Goal: Task Accomplishment & Management: Complete application form

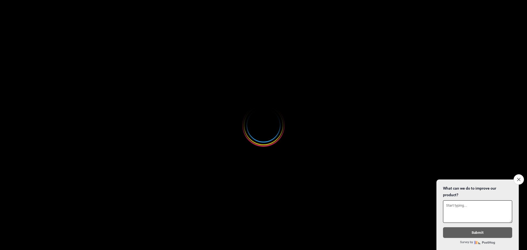
select select
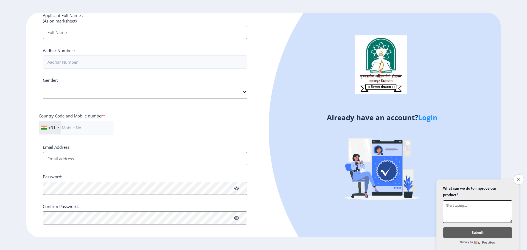
scroll to position [157, 0]
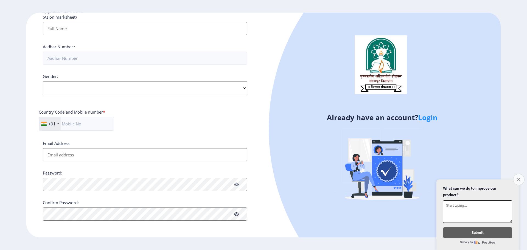
click at [516, 175] on button "Close survey" at bounding box center [519, 180] width 12 height 12
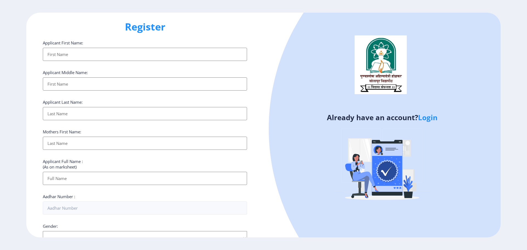
scroll to position [0, 0]
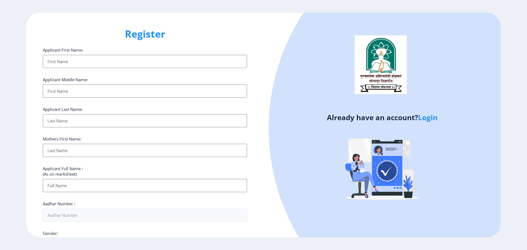
click at [65, 64] on input "Applicant First Name:" at bounding box center [145, 61] width 204 height 13
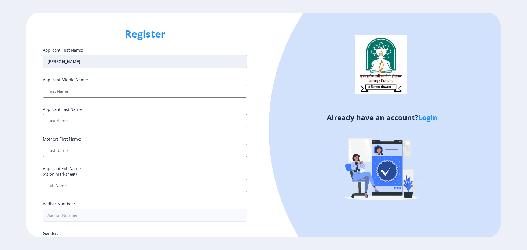
type input "[PERSON_NAME]"
type input "[DEMOGRAPHIC_DATA]"
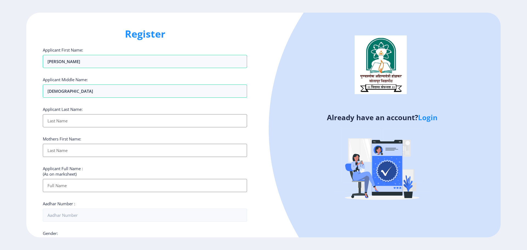
click at [70, 121] on input "Applicant First Name:" at bounding box center [145, 120] width 204 height 13
type input "[PERSON_NAME]"
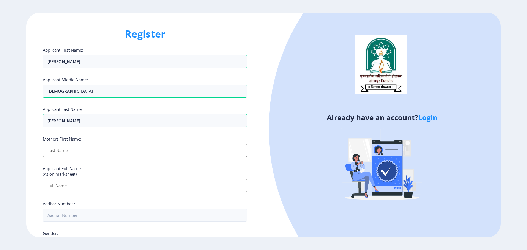
click at [69, 150] on input "Applicant First Name:" at bounding box center [145, 150] width 204 height 13
type input "[DEMOGRAPHIC_DATA]"
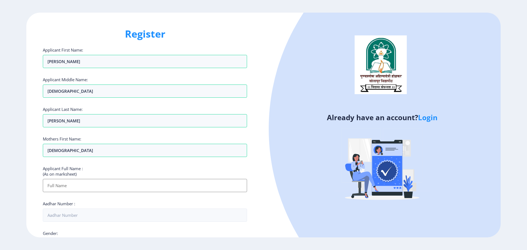
click at [96, 188] on input "Applicant First Name:" at bounding box center [145, 185] width 204 height 13
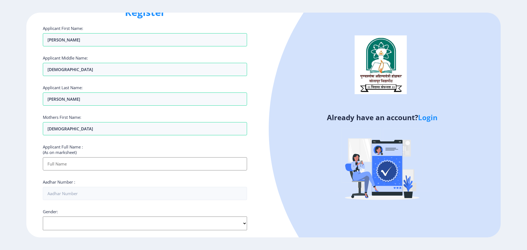
scroll to position [82, 0]
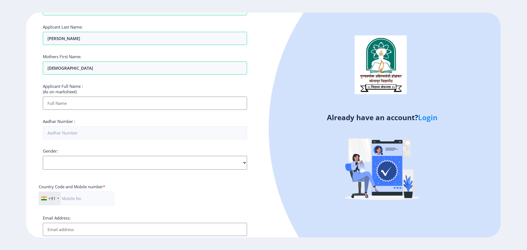
paste input "[PERSON_NAME] [PERSON_NAME]"
type input "[PERSON_NAME] [PERSON_NAME]"
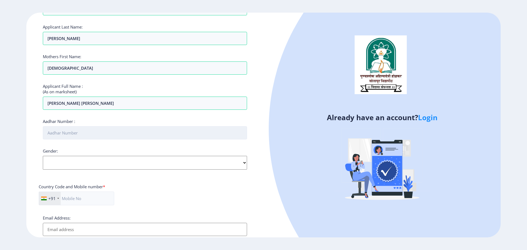
click at [95, 135] on input "Aadhar Number :" at bounding box center [145, 132] width 204 height 13
type input "550493075709"
click at [89, 159] on select "Select Gender [DEMOGRAPHIC_DATA] [DEMOGRAPHIC_DATA] Other" at bounding box center [145, 163] width 204 height 14
select select "[DEMOGRAPHIC_DATA]"
click at [43, 156] on select "Select Gender [DEMOGRAPHIC_DATA] [DEMOGRAPHIC_DATA] Other" at bounding box center [145, 163] width 204 height 14
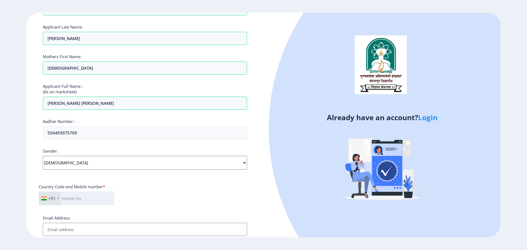
click at [86, 194] on input "text" at bounding box center [76, 198] width 75 height 14
type input "9869521708"
click at [92, 231] on input "Email Address:" at bounding box center [145, 229] width 204 height 13
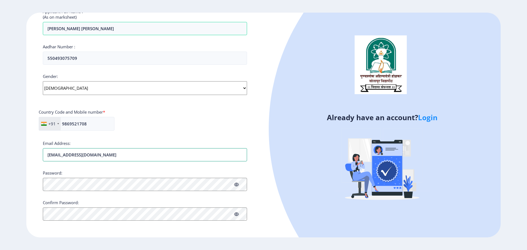
type input "[EMAIL_ADDRESS][DOMAIN_NAME]"
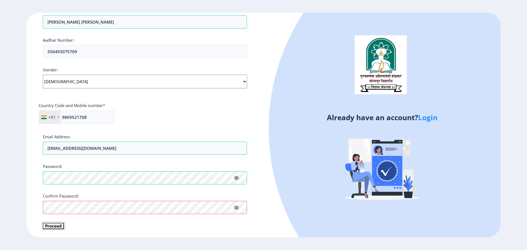
click at [53, 229] on button "Proceed" at bounding box center [53, 226] width 21 height 6
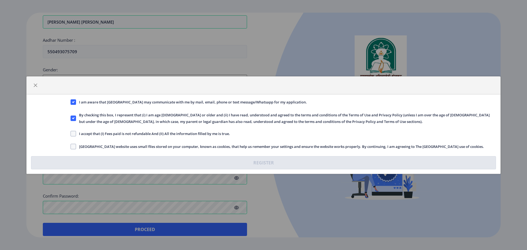
click at [75, 137] on label "I accept that (I) Fees paid is not refundable And (II) All the information fill…" at bounding box center [149, 133] width 159 height 7
click at [71, 134] on input "I accept that (I) Fees paid is not refundable And (II) All the information fill…" at bounding box center [70, 133] width 0 height 0
checkbox input "true"
click at [75, 146] on span at bounding box center [72, 146] width 5 height 5
click at [71, 146] on input "[GEOGRAPHIC_DATA] website uses small files stored on your computer, known as co…" at bounding box center [70, 146] width 0 height 0
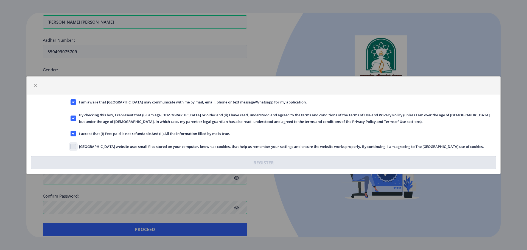
checkbox input "true"
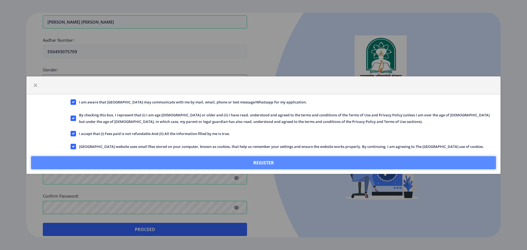
click at [196, 159] on button "Register" at bounding box center [263, 162] width 465 height 13
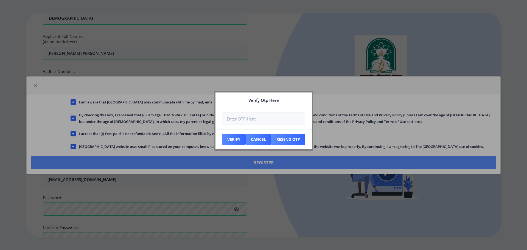
scroll to position [195, 0]
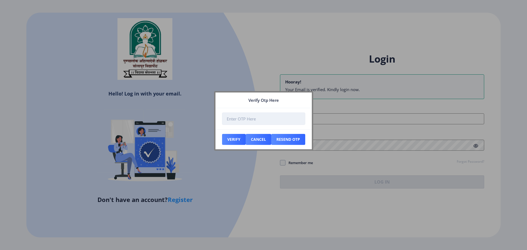
click at [259, 117] on input "number" at bounding box center [263, 118] width 83 height 12
click at [261, 117] on input "number" at bounding box center [263, 118] width 83 height 12
type input "925093"
click at [234, 139] on button "Verify" at bounding box center [234, 139] width 24 height 11
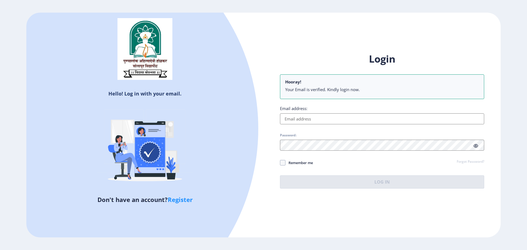
type input "[EMAIL_ADDRESS][DOMAIN_NAME]"
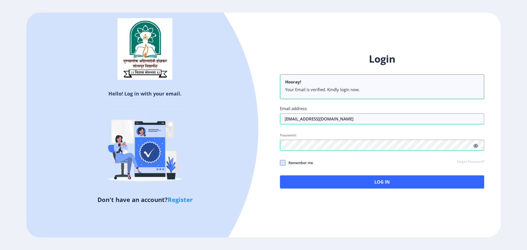
click at [284, 163] on span at bounding box center [282, 162] width 5 height 5
click at [280, 163] on input "Remember me" at bounding box center [280, 163] width 0 height 0
checkbox input "true"
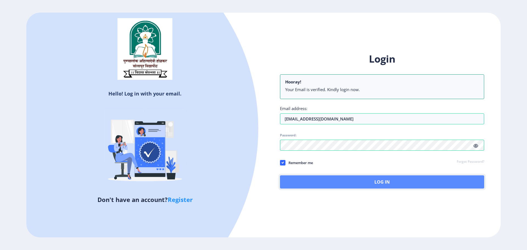
click at [375, 181] on button "Log In" at bounding box center [382, 181] width 204 height 13
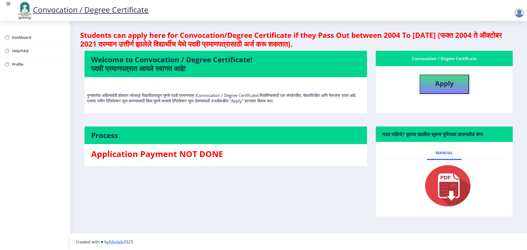
click at [458, 88] on button "Apply" at bounding box center [443, 84] width 49 height 19
select select
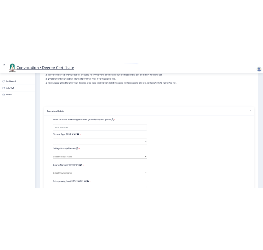
scroll to position [55, 0]
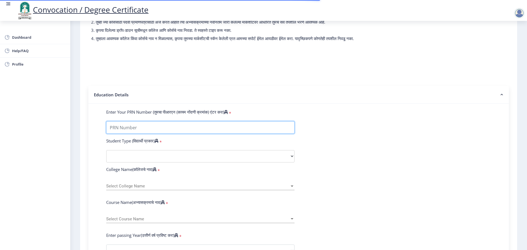
click at [165, 134] on input "Enter Your PRN Number (तुमचा पीआरएन (कायम नोंदणी क्रमांक) एंटर करा)" at bounding box center [200, 127] width 188 height 12
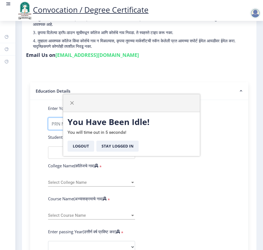
select select
click at [109, 146] on button "Stay Logged In" at bounding box center [117, 145] width 42 height 11
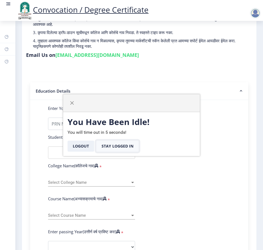
click at [119, 148] on button "Stay Logged In" at bounding box center [117, 145] width 42 height 11
click at [72, 102] on span "button" at bounding box center [72, 103] width 4 height 4
click at [108, 143] on button "Stay Logged In" at bounding box center [117, 145] width 42 height 11
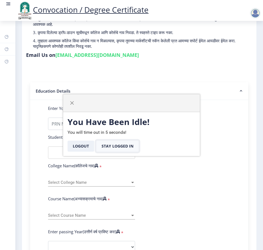
click at [108, 143] on button "Stay Logged In" at bounding box center [117, 145] width 42 height 11
click at [85, 147] on button "Logout" at bounding box center [80, 145] width 27 height 11
click at [74, 102] on button "button" at bounding box center [71, 102] width 9 height 9
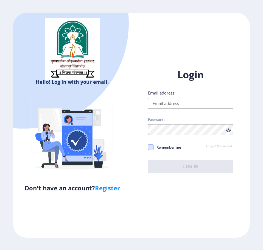
type input "[EMAIL_ADDRESS][DOMAIN_NAME]"
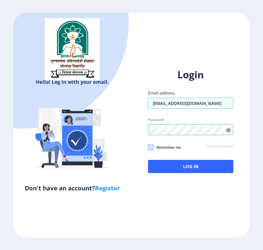
click at [152, 146] on span at bounding box center [150, 146] width 5 height 5
click at [148, 147] on input "Remember me" at bounding box center [148, 147] width 0 height 0
checkbox input "true"
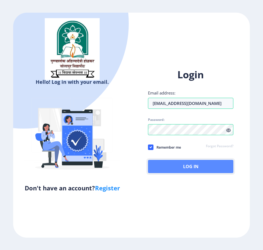
click at [175, 168] on button "Log In" at bounding box center [190, 166] width 85 height 13
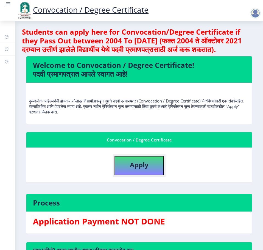
click at [143, 169] on b "Apply" at bounding box center [139, 164] width 19 height 9
select select
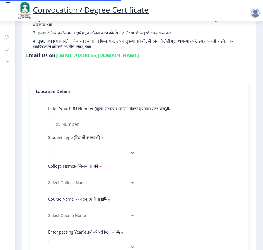
scroll to position [55, 0]
click at [101, 127] on input "Enter Your PRN Number (तुमचा पीआरएन (कायम नोंदणी क्रमांक) एंटर करा)" at bounding box center [91, 123] width 87 height 12
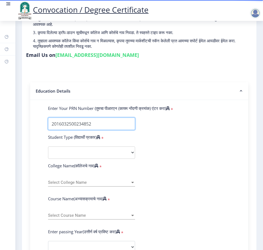
type input "2016032500234852"
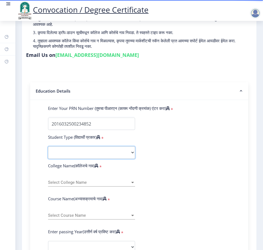
click at [109, 157] on select "Select Student Type Regular External" at bounding box center [91, 152] width 87 height 12
select select "Regular"
click at [48, 151] on select "Select Student Type Regular External" at bounding box center [91, 152] width 87 height 12
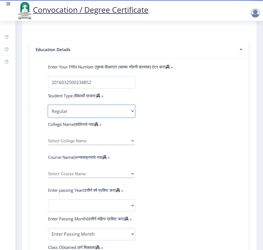
scroll to position [110, 0]
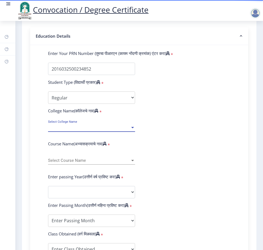
click at [95, 130] on span "Select College Name" at bounding box center [89, 127] width 82 height 5
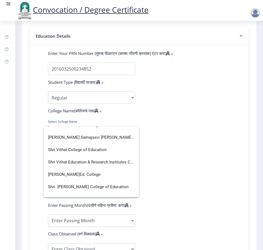
scroll to position [1453, 0]
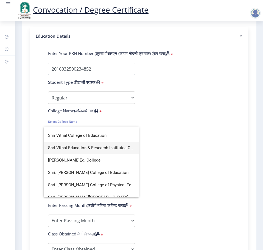
click at [107, 150] on span "Shri Vithal Education & Research Institutes College of Pharmacy, Pandharpur" at bounding box center [91, 148] width 86 height 12
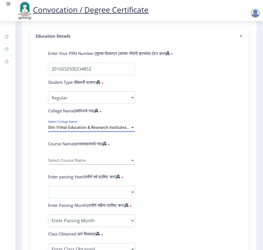
click at [131, 130] on div at bounding box center [132, 127] width 5 height 5
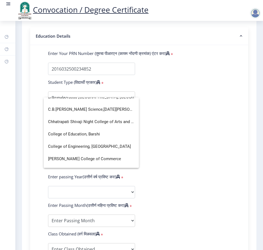
scroll to position [204, 0]
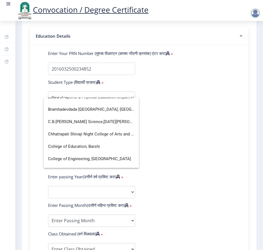
click at [192, 165] on div at bounding box center [131, 125] width 263 height 250
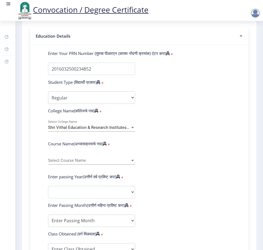
click at [106, 160] on div "Select Course Name Select Course Name" at bounding box center [91, 159] width 87 height 12
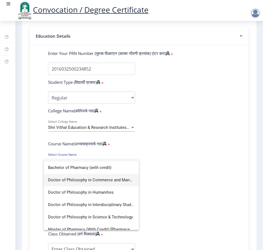
scroll to position [16, 0]
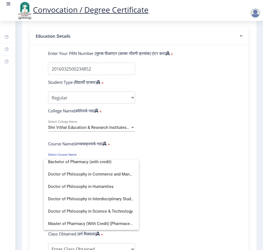
click at [175, 140] on div at bounding box center [131, 125] width 263 height 250
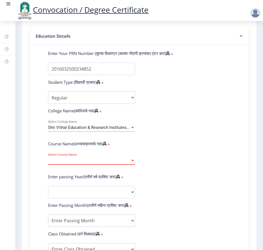
click at [132, 161] on div at bounding box center [132, 160] width 3 height 1
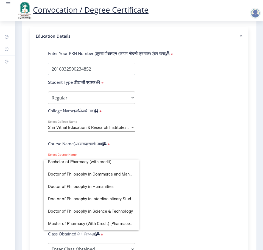
click at [173, 187] on div at bounding box center [131, 125] width 263 height 250
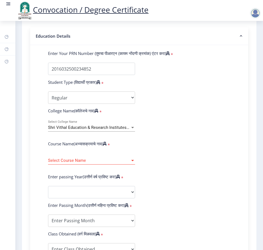
click at [131, 130] on div at bounding box center [132, 127] width 5 height 5
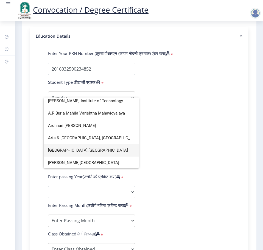
scroll to position [0, 0]
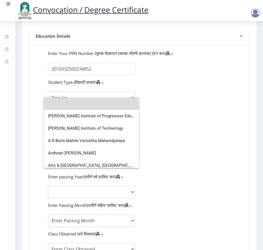
click at [108, 103] on input at bounding box center [91, 103] width 86 height 12
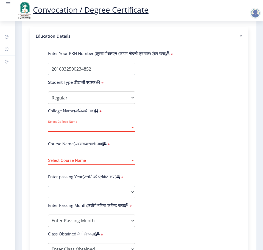
click at [117, 130] on span "Select College Name" at bounding box center [89, 127] width 82 height 5
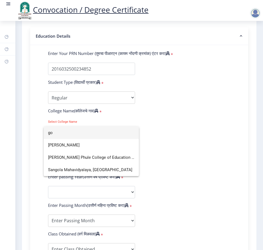
type input "g"
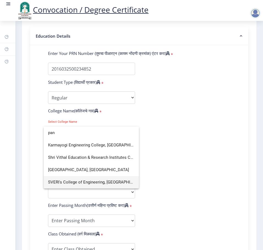
type input "pan"
click at [115, 180] on span "SVERI's College of Engineering, Pandharpur" at bounding box center [91, 182] width 86 height 12
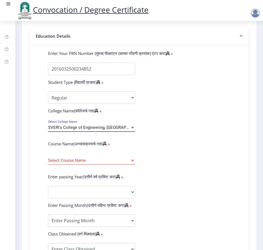
click at [102, 163] on span "Select Course Name" at bounding box center [89, 160] width 82 height 5
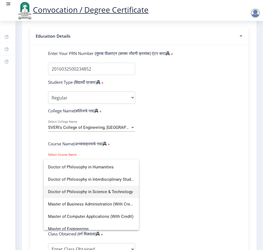
scroll to position [137, 0]
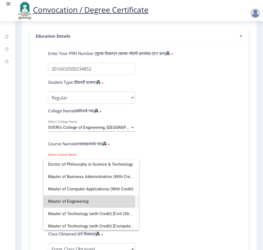
click at [88, 202] on span "Master of Engineering" at bounding box center [91, 201] width 86 height 12
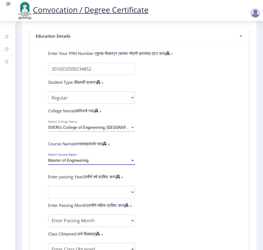
select select
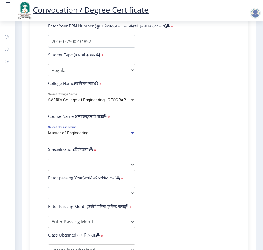
click at [107, 135] on div "Master of Engineering" at bounding box center [89, 133] width 82 height 5
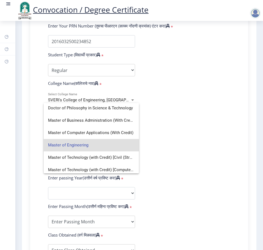
scroll to position [164, 0]
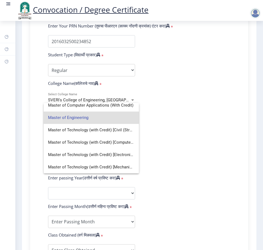
click at [151, 139] on div at bounding box center [131, 125] width 263 height 250
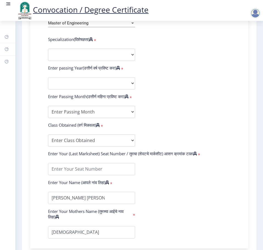
scroll to position [219, 0]
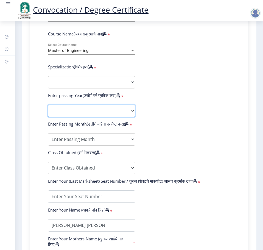
click at [109, 117] on select "2025 2024 2023 2022 2021 2020 2019 2018 2017 2016 2015 2014 2013 2012 2011 2010…" at bounding box center [91, 110] width 87 height 12
select select "2018"
click at [48, 110] on select "2025 2024 2023 2022 2021 2020 2019 2018 2017 2016 2015 2014 2013 2012 2011 2010…" at bounding box center [91, 110] width 87 height 12
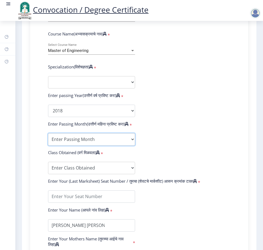
click at [86, 145] on select "Enter Passing Month March April May October November December" at bounding box center [91, 139] width 87 height 12
select select "October"
click at [48, 144] on select "Enter Passing Month March April May October November December" at bounding box center [91, 139] width 87 height 12
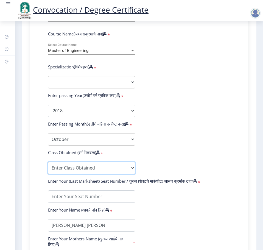
click at [88, 174] on select "Enter Class Obtained FIRST CLASS WITH DISTINCTION FIRST CLASS HIGHER SECOND CLA…" at bounding box center [91, 168] width 87 height 12
select select "Grade A+"
click at [48, 172] on select "Enter Class Obtained FIRST CLASS WITH DISTINCTION FIRST CLASS HIGHER SECOND CLA…" at bounding box center [91, 168] width 87 height 12
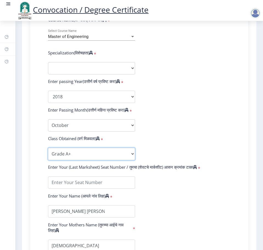
scroll to position [247, 0]
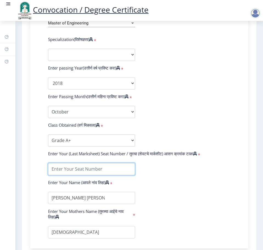
click at [100, 175] on input "textarea" at bounding box center [91, 169] width 87 height 12
type input "761701"
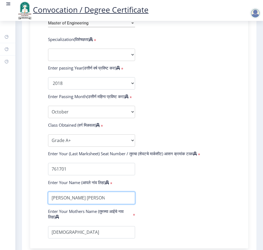
click at [107, 204] on input "textarea" at bounding box center [91, 197] width 87 height 12
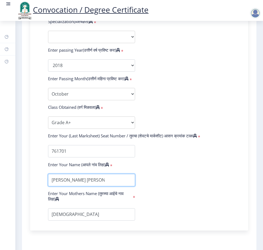
scroll to position [274, 0]
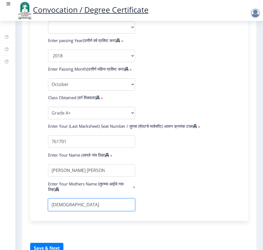
click at [97, 210] on input "textarea" at bounding box center [91, 204] width 87 height 12
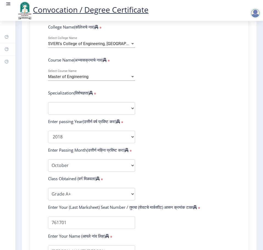
scroll to position [192, 0]
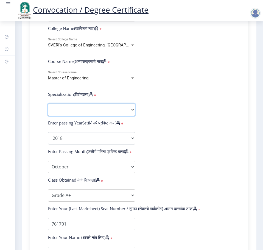
click at [104, 110] on select "Specialization Electronics Engineering Civil-Structural Engineering Computer Sc…" at bounding box center [91, 109] width 87 height 12
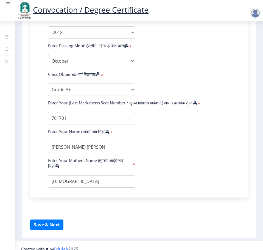
scroll to position [288, 0]
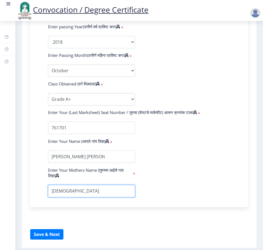
click at [85, 197] on input "textarea" at bounding box center [91, 191] width 87 height 12
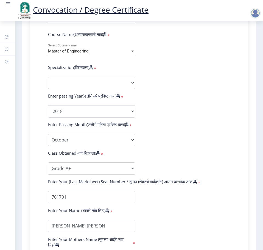
scroll to position [206, 0]
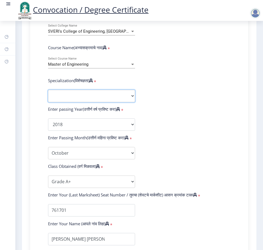
click at [123, 97] on select "Specialization Electronics Engineering Civil-Structural Engineering Computer Sc…" at bounding box center [91, 96] width 87 height 12
select select "Electronics & Telecommunication Engineering"
click at [48, 95] on select "Specialization Electronics Engineering Civil-Structural Engineering Computer Sc…" at bounding box center [91, 96] width 87 height 12
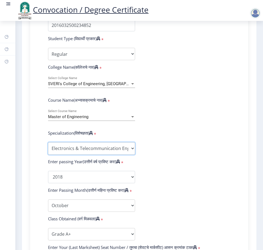
scroll to position [151, 0]
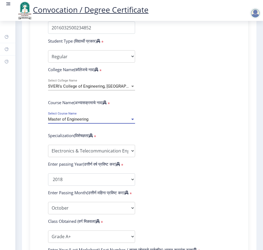
click at [112, 121] on div "Master of Engineering" at bounding box center [89, 119] width 82 height 5
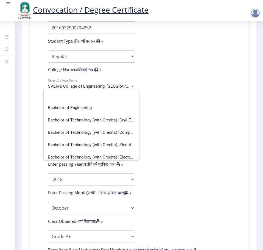
scroll to position [137, 0]
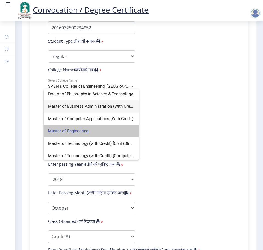
click at [99, 134] on span "Master of Engineering" at bounding box center [91, 131] width 86 height 12
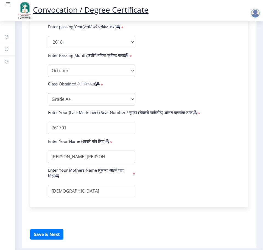
scroll to position [315, 0]
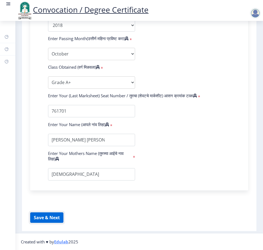
click at [48, 214] on button "Save & Next" at bounding box center [46, 217] width 33 height 10
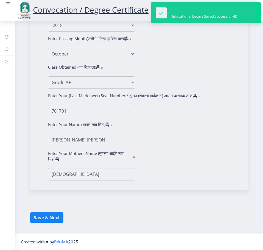
select select
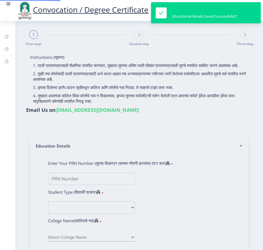
type input "2016032500234852"
select select "Regular"
select select "2018"
select select "October"
select select "Grade A+"
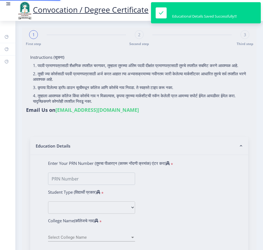
type input "761701"
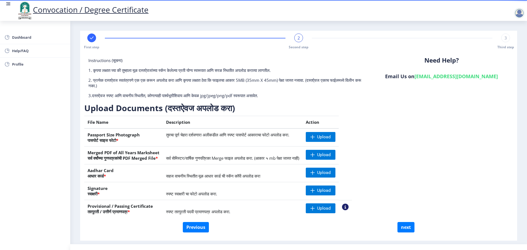
click at [262, 204] on nb-action at bounding box center [345, 206] width 7 height 7
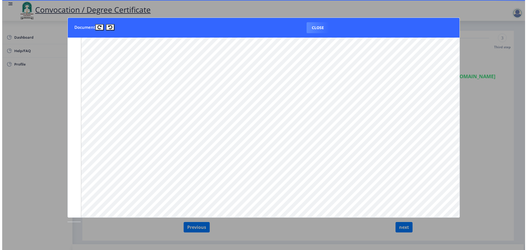
scroll to position [291, 0]
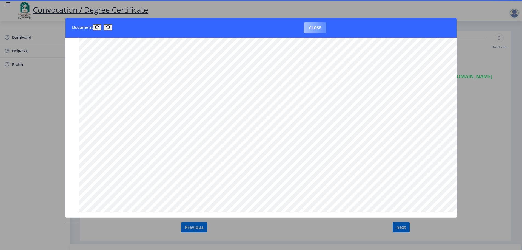
click at [262, 27] on button "Close" at bounding box center [315, 27] width 22 height 11
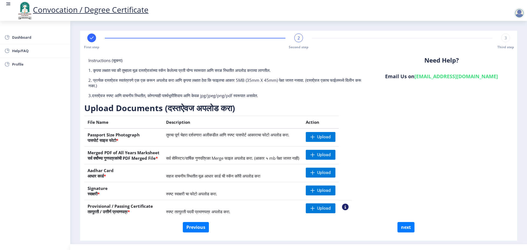
click at [262, 13] on div at bounding box center [518, 13] width 11 height 11
click at [262, 46] on link "Log out" at bounding box center [505, 42] width 44 height 13
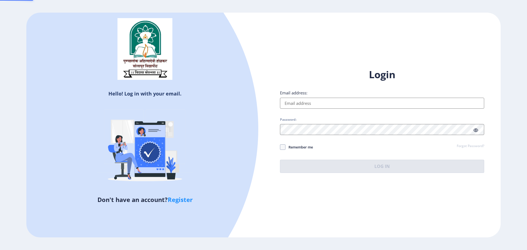
type input "[EMAIL_ADDRESS][DOMAIN_NAME]"
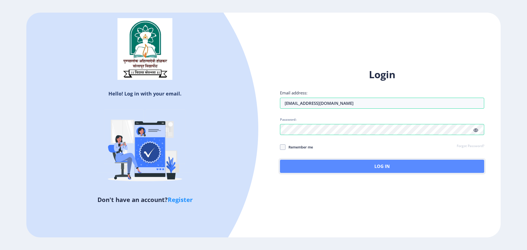
click at [262, 164] on button "Log In" at bounding box center [382, 166] width 204 height 13
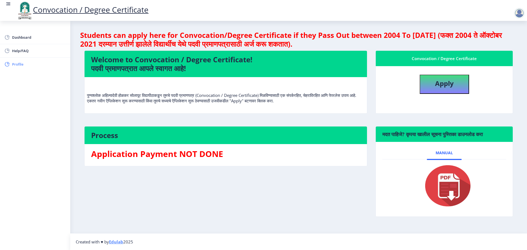
click at [26, 63] on span "Profile" at bounding box center [39, 64] width 54 height 7
select select
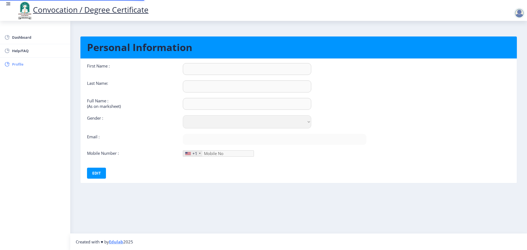
type input "[PERSON_NAME]"
type input "[PERSON_NAME] [PERSON_NAME]"
select select "[DEMOGRAPHIC_DATA]"
type input "[EMAIL_ADDRESS][DOMAIN_NAME]"
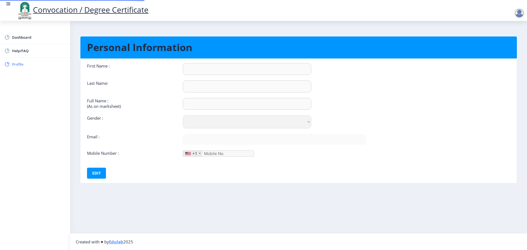
type input "9869521708"
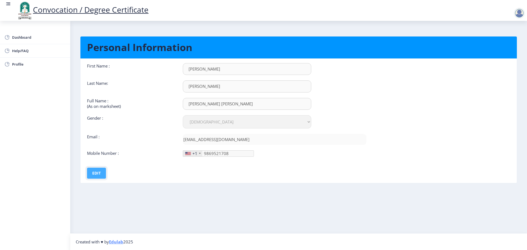
click at [91, 175] on button "Edit" at bounding box center [96, 173] width 19 height 11
drag, startPoint x: 222, startPoint y: 68, endPoint x: 56, endPoint y: 72, distance: 166.0
click at [62, 71] on div "Dashboard Help/FAQ Profile Personal Information First Name : Sonal Last Name: G…" at bounding box center [263, 125] width 527 height 250
drag, startPoint x: 234, startPoint y: 70, endPoint x: 152, endPoint y: 72, distance: 82.3
click at [152, 72] on div "First Name : Bhagyashri" at bounding box center [226, 69] width 287 height 12
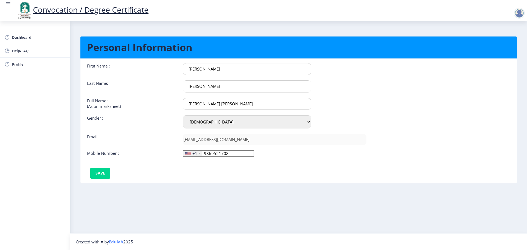
scroll to position [0, 0]
type input "BHAGYASHRI"
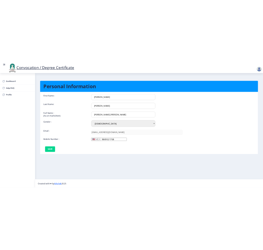
scroll to position [0, 0]
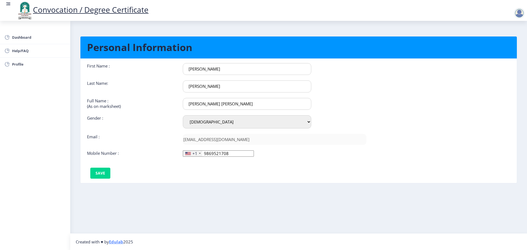
drag, startPoint x: 228, startPoint y: 89, endPoint x: 117, endPoint y: 77, distance: 111.4
click at [117, 77] on div "First Name : BHAGYASHRI Last Name: Ghadage Full Name : (As on marksheet) GHADAG…" at bounding box center [226, 110] width 279 height 94
type input "[PERSON_NAME]"
drag, startPoint x: 214, startPoint y: 89, endPoint x: 174, endPoint y: 86, distance: 40.7
click at [174, 86] on div "Last Name: dubal" at bounding box center [226, 86] width 287 height 12
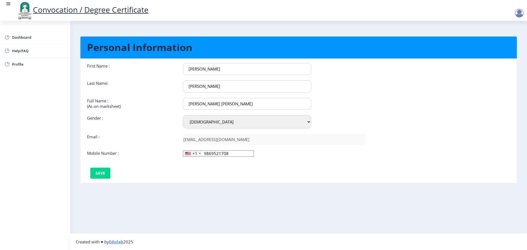
type input "DUBAL"
click at [259, 107] on input "[PERSON_NAME] [PERSON_NAME]" at bounding box center [247, 104] width 128 height 12
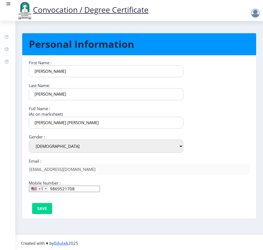
scroll to position [0, 0]
drag, startPoint x: 92, startPoint y: 124, endPoint x: 9, endPoint y: 127, distance: 83.7
click at [9, 127] on div "Dashboard Help/FAQ Profile Personal Information First Name : BHAGYASHRI Last Na…" at bounding box center [131, 125] width 263 height 251
type input "DUBAL BHAGYASHRI SADASHIV"
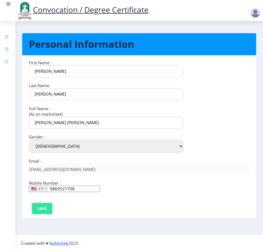
click at [44, 204] on button "Save" at bounding box center [42, 208] width 20 height 11
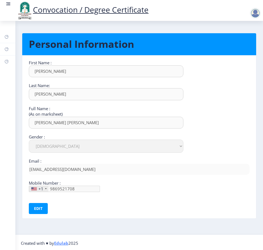
click at [116, 9] on link "Convocation / Degree Certificate" at bounding box center [82, 9] width 132 height 10
click at [255, 16] on div at bounding box center [255, 13] width 11 height 11
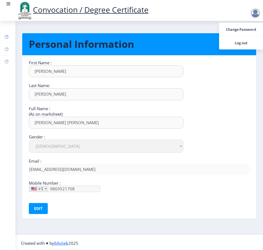
click at [10, 35] on link "Dashboard" at bounding box center [7, 37] width 15 height 12
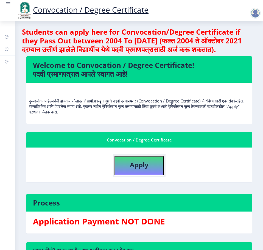
click at [144, 169] on b "Apply" at bounding box center [139, 164] width 19 height 9
select select
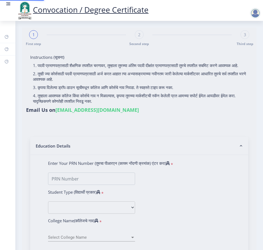
type input "2016032500234852"
select select "Regular"
select select "2018"
select select "October"
select select "Grade A+"
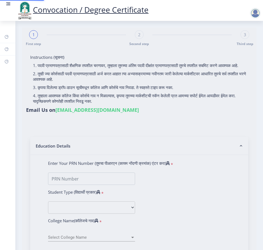
type input "761701"
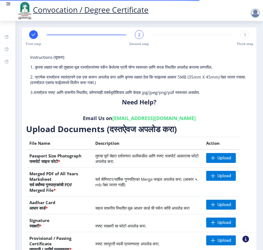
scroll to position [53, 0]
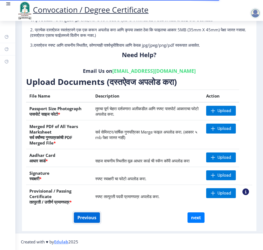
click at [88, 214] on button "Previous" at bounding box center [87, 217] width 26 height 10
select select "Regular"
select select "2018"
select select "October"
select select "Grade A+"
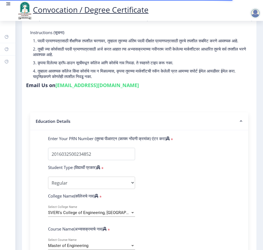
scroll to position [55, 0]
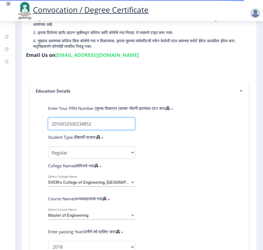
drag, startPoint x: 110, startPoint y: 134, endPoint x: 25, endPoint y: 132, distance: 85.0
click at [26, 131] on div "Instructions (सूचना) 1. पदवी प्रमाणपत्रासाठी शैक्षणिक तपशील चरणावर, तुम्हाला तु…" at bounding box center [139, 221] width 229 height 455
type input "2008032500147544"
click at [82, 185] on span "SVERI's College of Engineering, Pandharpur" at bounding box center [97, 182] width 98 height 5
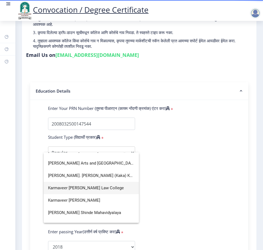
scroll to position [631, 0]
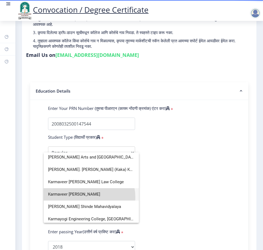
click at [89, 197] on span "Karmaveer Bhaurao Patil Mahavidyalaya" at bounding box center [91, 194] width 86 height 12
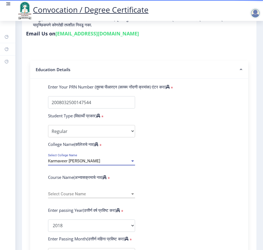
scroll to position [82, 0]
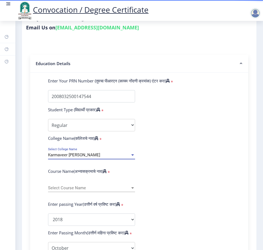
click at [92, 190] on span "Select Course Name" at bounding box center [89, 187] width 82 height 5
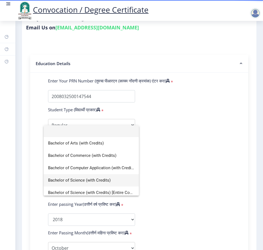
scroll to position [0, 0]
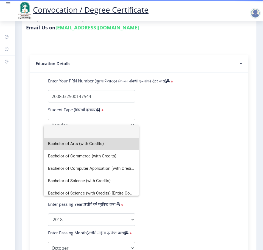
click at [102, 148] on span "Bachelor of Arts (with Credits)" at bounding box center [91, 143] width 86 height 12
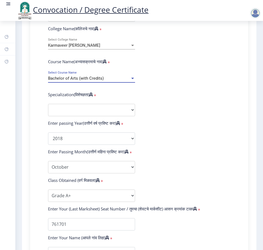
scroll to position [192, 0]
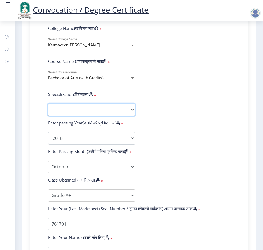
click at [97, 112] on select "Specialization English Geography Hindi Marathi Music Sanskrit Urdu Ancient Indi…" at bounding box center [91, 109] width 87 height 12
select select "Marathi"
click at [48, 109] on select "Specialization English Geography Hindi Marathi Music Sanskrit Urdu Ancient Indi…" at bounding box center [91, 109] width 87 height 12
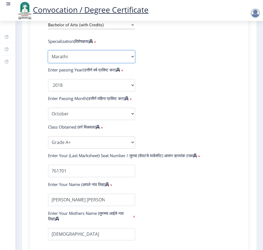
scroll to position [247, 0]
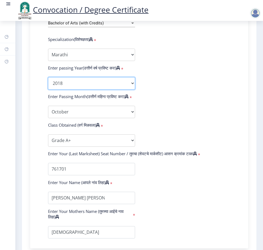
click at [114, 88] on select "2025 2024 2023 2022 2021 2020 2019 2018 2017 2016 2015 2014 2013 2012 2011 2010…" at bounding box center [91, 83] width 87 height 12
select select "2011"
click at [48, 82] on select "2025 2024 2023 2022 2021 2020 2019 2018 2017 2016 2015 2014 2013 2012 2011 2010…" at bounding box center [91, 83] width 87 height 12
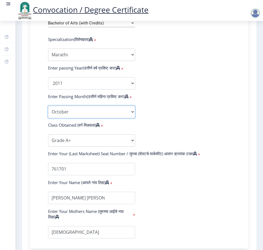
click at [95, 118] on select "Enter Passing Month March April May October November December" at bounding box center [91, 112] width 87 height 12
select select "March"
click at [48, 116] on select "Enter Passing Month March April May October November December" at bounding box center [91, 112] width 87 height 12
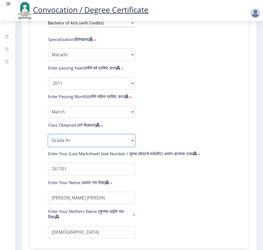
click at [84, 146] on select "Enter Class Obtained FIRST CLASS WITH DISTINCTION FIRST CLASS HIGHER SECOND CLA…" at bounding box center [91, 140] width 87 height 12
select select "FIRST CLASS"
click at [48, 145] on select "Enter Class Obtained FIRST CLASS WITH DISTINCTION FIRST CLASS HIGHER SECOND CLA…" at bounding box center [91, 140] width 87 height 12
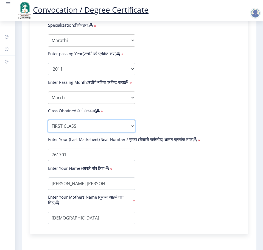
scroll to position [274, 0]
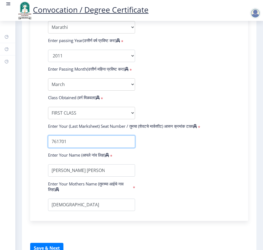
drag, startPoint x: 94, startPoint y: 150, endPoint x: 49, endPoint y: 152, distance: 45.3
click at [50, 148] on input "textarea" at bounding box center [91, 141] width 87 height 12
click at [35, 152] on div "Enter Your PRN Number (तुमचा पीआरएन (कायम नोंदणी क्रमांक) एंटर करा) * Student T…" at bounding box center [139, 50] width 218 height 340
click at [76, 148] on input "textarea" at bounding box center [91, 141] width 87 height 12
type input "7"
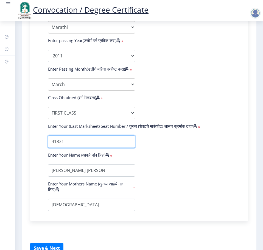
type input "41821"
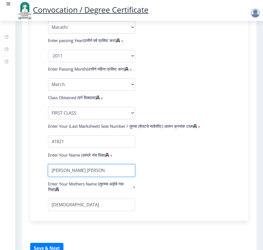
drag, startPoint x: 117, startPoint y: 178, endPoint x: 42, endPoint y: 178, distance: 75.1
click at [45, 176] on div at bounding box center [91, 170] width 95 height 12
click at [21, 177] on nb-layout-column "1 First step Second step 3 Third step Instructions (सूचना) 1. पदवी प्रमाणपत्रास…" at bounding box center [138, 5] width 247 height 517
drag, startPoint x: 117, startPoint y: 181, endPoint x: 0, endPoint y: 177, distance: 117.5
click at [0, 177] on html "Convocation / Degree Certificate Dashboard Help/FAQ Profile 1 First step Second…" at bounding box center [131, 125] width 263 height 250
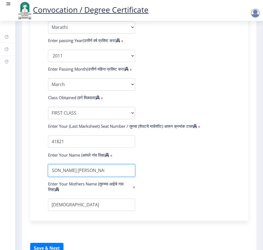
scroll to position [0, 12]
click at [53, 176] on input "textarea" at bounding box center [91, 170] width 87 height 12
type input "DUBAL BHAGYASHRI SADASHIV"
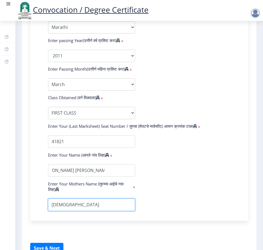
scroll to position [0, 0]
click at [103, 211] on input "textarea" at bounding box center [91, 204] width 87 height 12
type input "S"
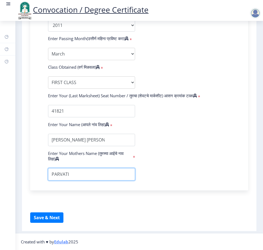
scroll to position [315, 0]
type input "PARVATI"
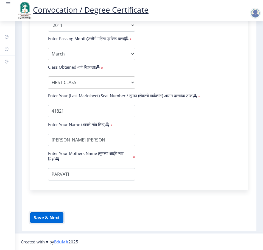
click at [57, 213] on button "Save & Next" at bounding box center [46, 217] width 33 height 10
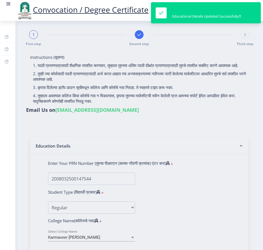
select select
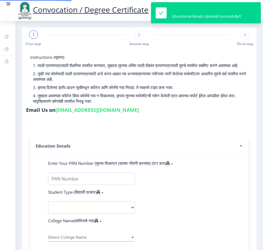
type input "2008032500147544"
select select "Regular"
select select "2011"
select select "March"
select select "FIRST CLASS"
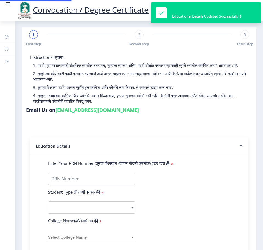
type input "41821"
type input "DUBAL BHAGYASHRI SADASHIV"
type input "PARVATI"
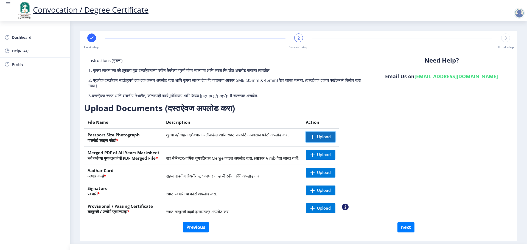
click at [262, 140] on span "Upload" at bounding box center [320, 137] width 30 height 10
click at [262, 137] on nb-action at bounding box center [313, 137] width 16 height 10
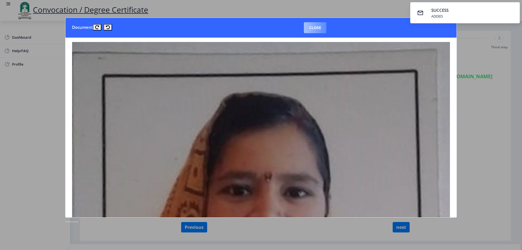
click at [262, 26] on button "Close" at bounding box center [315, 27] width 22 height 11
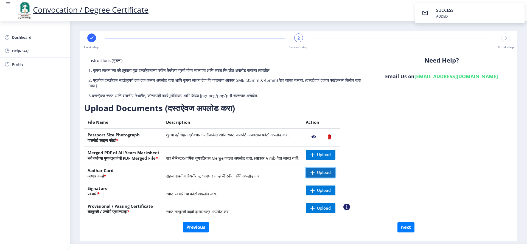
click at [262, 174] on span "Upload" at bounding box center [324, 172] width 14 height 5
click at [262, 173] on span "Upload" at bounding box center [324, 172] width 14 height 5
click at [262, 155] on span "Upload" at bounding box center [324, 154] width 14 height 5
click at [262, 155] on nb-action at bounding box center [313, 155] width 16 height 10
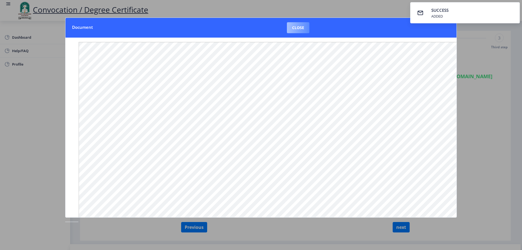
click at [262, 29] on button "Close" at bounding box center [298, 27] width 22 height 11
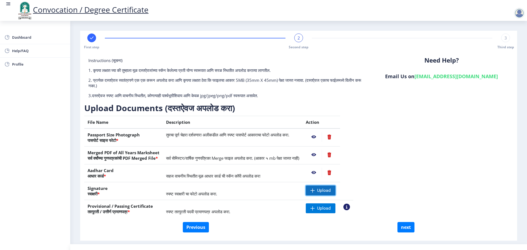
click at [262, 191] on span "Upload" at bounding box center [324, 190] width 14 height 5
click at [262, 190] on nb-action at bounding box center [313, 190] width 16 height 10
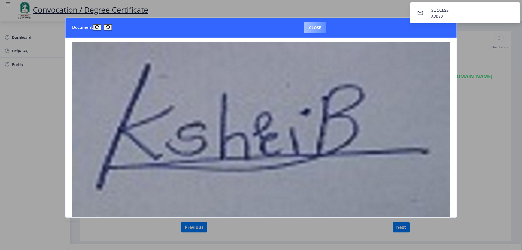
click at [262, 33] on button "Close" at bounding box center [315, 27] width 22 height 11
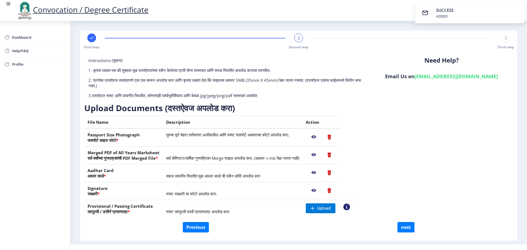
click at [262, 191] on nb-action at bounding box center [328, 190] width 15 height 10
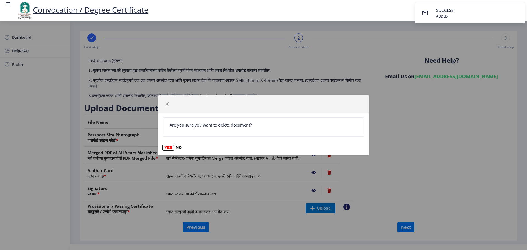
click at [167, 147] on button "YES" at bounding box center [168, 147] width 11 height 5
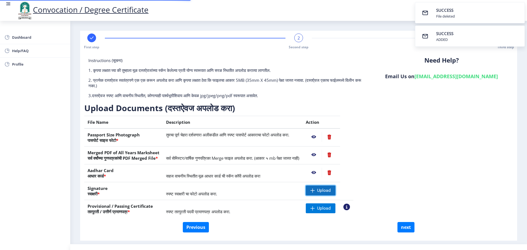
click at [262, 187] on span "Upload" at bounding box center [320, 190] width 30 height 10
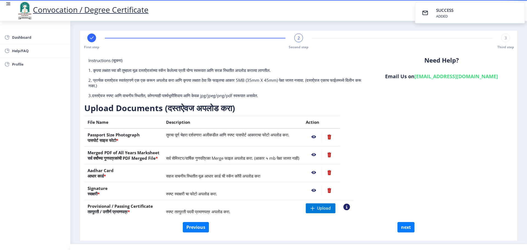
click at [262, 188] on nb-action at bounding box center [313, 190] width 16 height 10
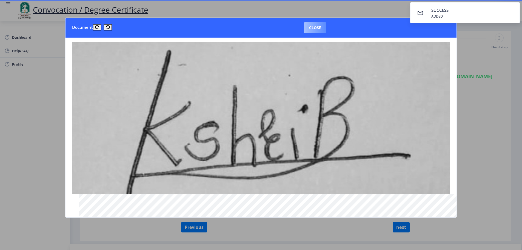
click at [262, 30] on button "Close" at bounding box center [315, 27] width 22 height 11
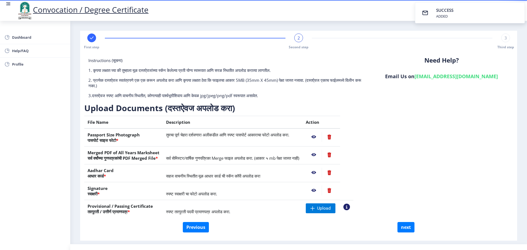
click at [262, 190] on nb-action at bounding box center [313, 190] width 16 height 10
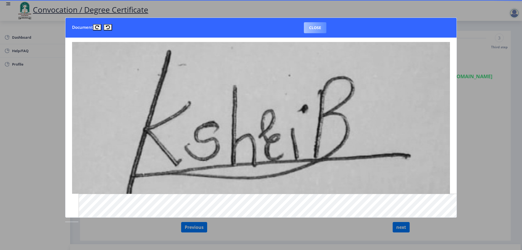
click at [262, 29] on button "Close" at bounding box center [315, 27] width 22 height 11
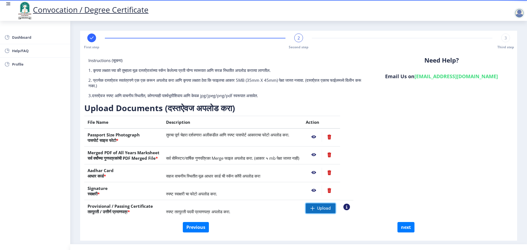
click at [262, 210] on span "Upload" at bounding box center [324, 207] width 14 height 5
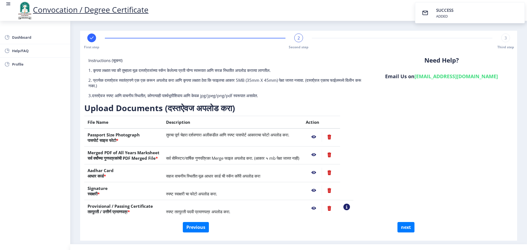
click at [262, 208] on nb-action at bounding box center [313, 208] width 16 height 10
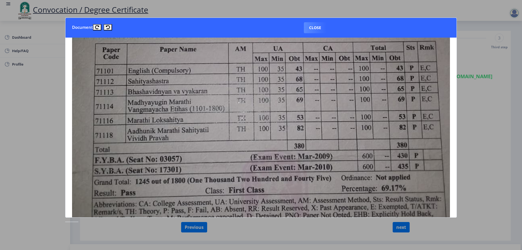
scroll to position [219, 0]
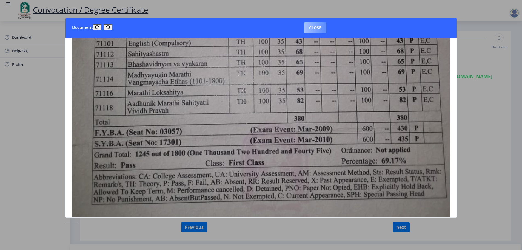
click at [262, 32] on button "Close" at bounding box center [315, 27] width 22 height 11
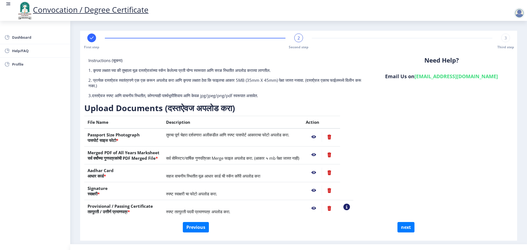
click at [262, 208] on nb-action at bounding box center [328, 208] width 15 height 10
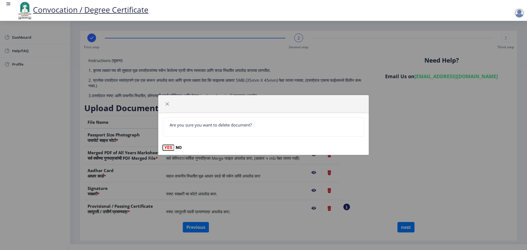
click at [169, 145] on button "YES" at bounding box center [168, 147] width 11 height 5
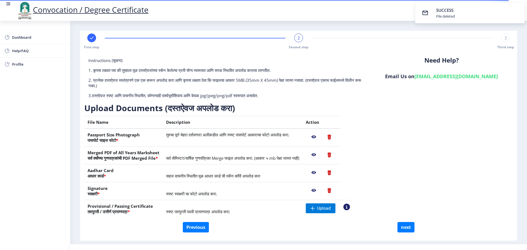
click at [262, 156] on nb-action at bounding box center [328, 155] width 15 height 10
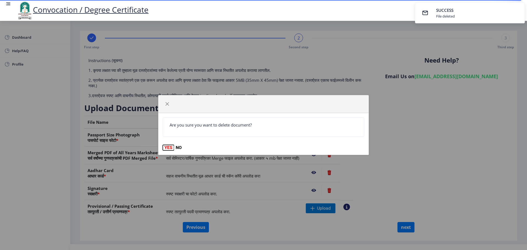
click at [170, 148] on button "YES" at bounding box center [168, 147] width 11 height 5
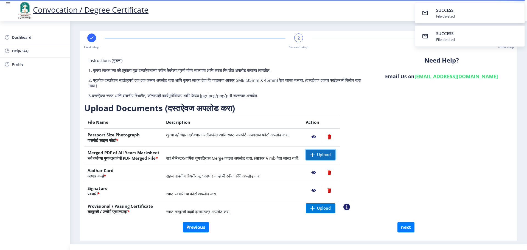
click at [262, 155] on span at bounding box center [312, 154] width 4 height 4
click at [262, 155] on nb-action at bounding box center [313, 155] width 16 height 10
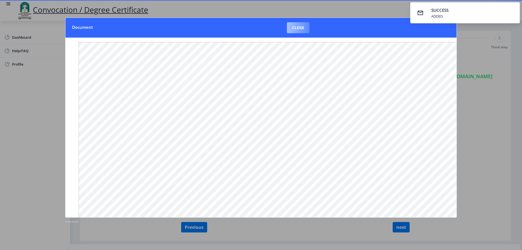
click at [262, 27] on button "Close" at bounding box center [298, 27] width 22 height 11
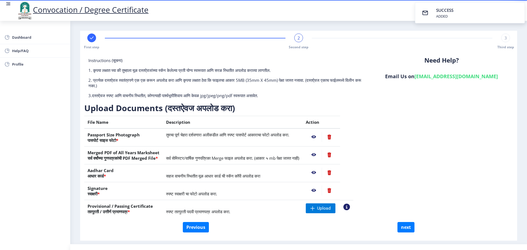
click at [262, 156] on nb-action at bounding box center [328, 155] width 15 height 10
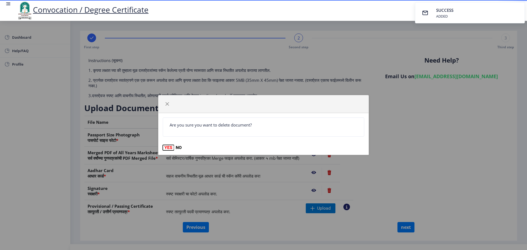
click at [168, 148] on button "YES" at bounding box center [168, 147] width 11 height 5
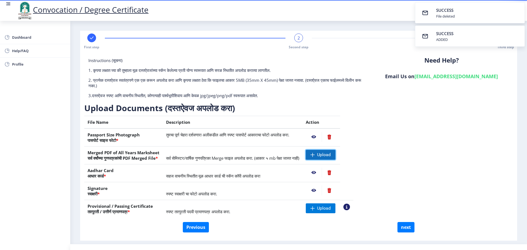
click at [262, 155] on span "Upload" at bounding box center [324, 154] width 14 height 5
click at [262, 156] on span "Upload" at bounding box center [324, 154] width 14 height 5
click at [262, 154] on nb-action at bounding box center [313, 155] width 16 height 10
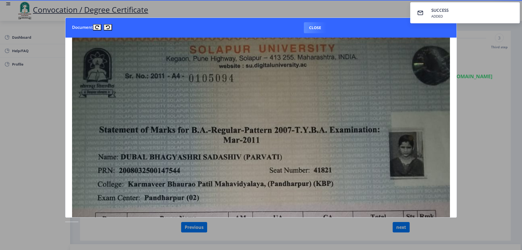
scroll to position [0, 0]
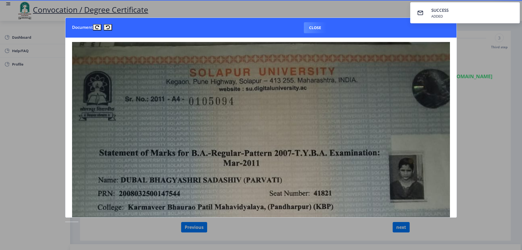
click at [262, 28] on button "Close" at bounding box center [315, 27] width 22 height 11
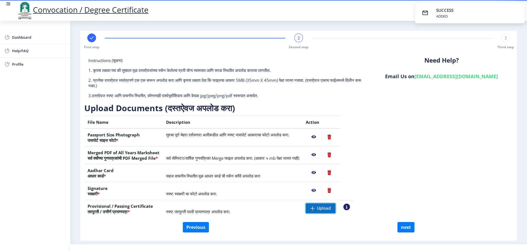
click at [262, 209] on span "Upload" at bounding box center [324, 207] width 14 height 5
click at [262, 209] on nb-action at bounding box center [313, 208] width 16 height 10
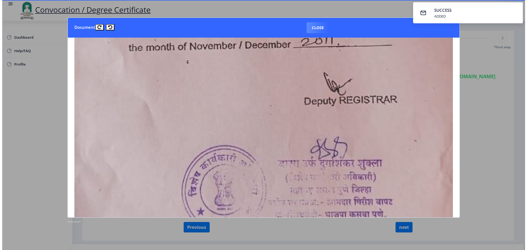
scroll to position [521, 0]
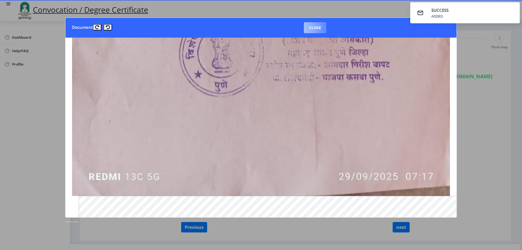
click at [262, 29] on button "Close" at bounding box center [315, 27] width 22 height 11
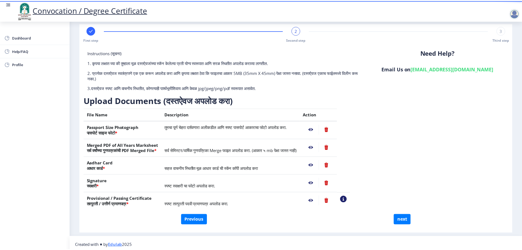
scroll to position [11, 0]
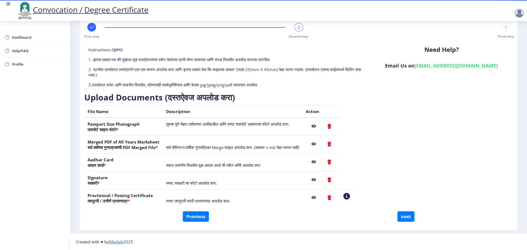
click at [262, 196] on nb-action at bounding box center [346, 196] width 7 height 7
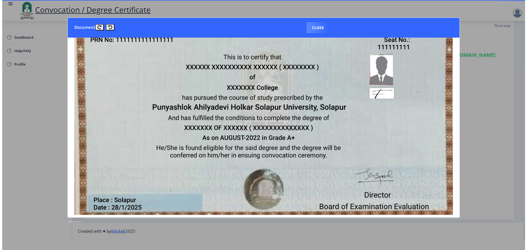
scroll to position [0, 0]
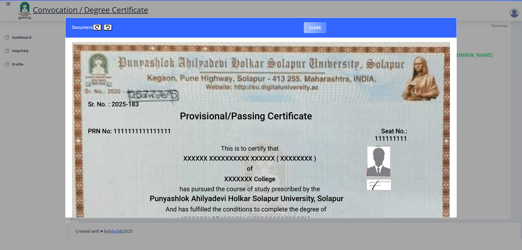
click at [262, 30] on button "Close" at bounding box center [315, 27] width 22 height 11
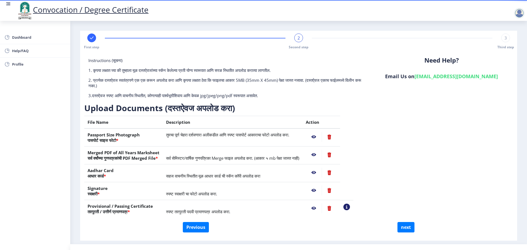
click at [262, 135] on nb-action at bounding box center [313, 137] width 16 height 10
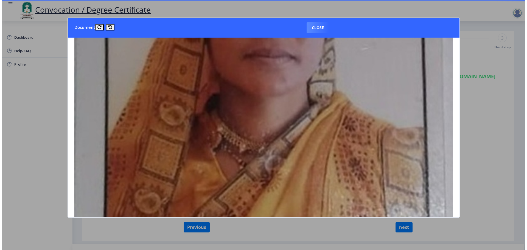
scroll to position [55, 0]
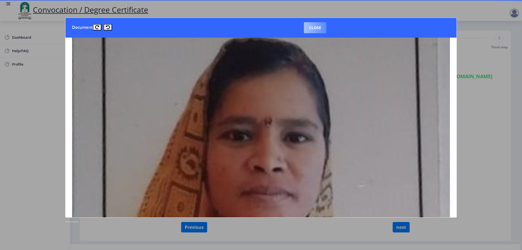
click at [262, 30] on button "Close" at bounding box center [315, 27] width 22 height 11
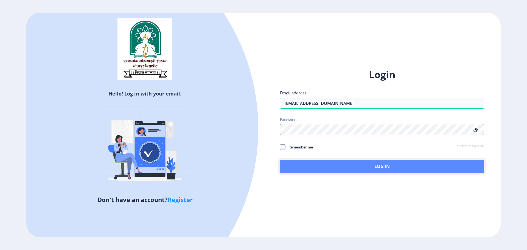
click at [262, 166] on button "Log In" at bounding box center [382, 166] width 204 height 13
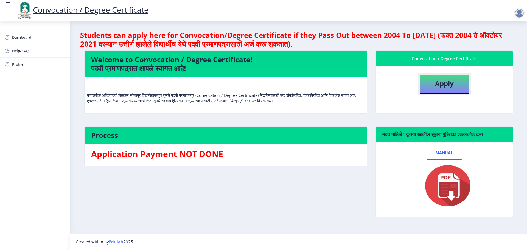
click at [262, 83] on b "Apply" at bounding box center [444, 83] width 19 height 9
select select
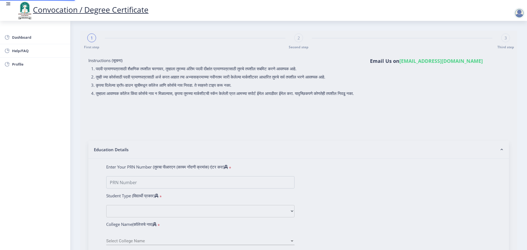
type input "2008032500147544"
select select "Regular"
select select "2011"
select select "March"
select select "FIRST CLASS"
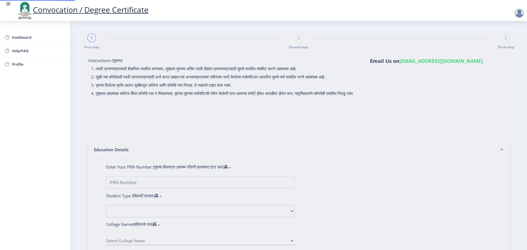
type input "41821"
type input "DUBAL BHAGYASHRI SADASHIV"
type input "PARVATI"
select select
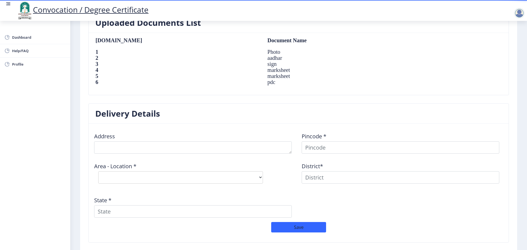
scroll to position [380, 0]
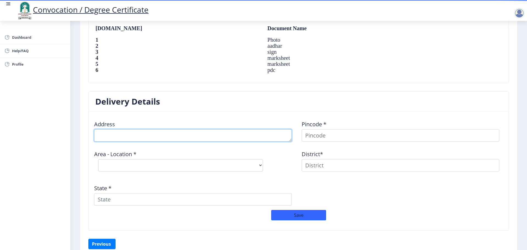
click at [215, 138] on textarea at bounding box center [192, 135] width 197 height 12
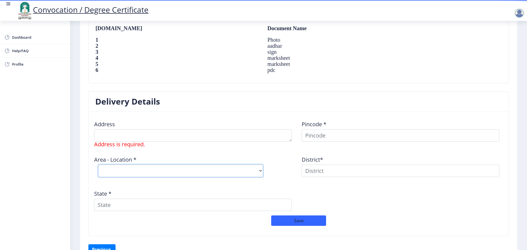
click at [206, 165] on select "Select Area Location" at bounding box center [180, 171] width 165 height 12
click at [260, 169] on select "Select Area Location" at bounding box center [180, 171] width 165 height 12
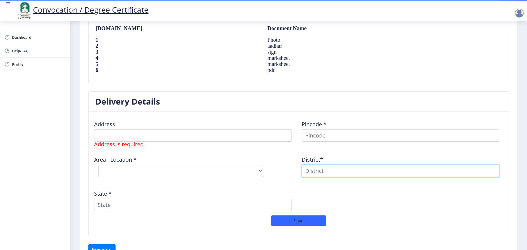
click at [262, 169] on input at bounding box center [399, 171] width 197 height 12
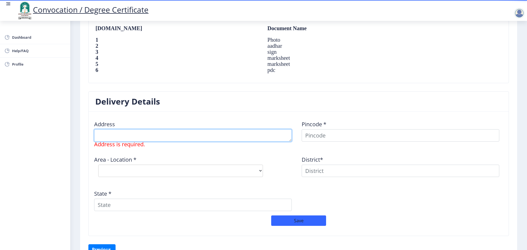
click at [175, 137] on textarea at bounding box center [192, 135] width 197 height 12
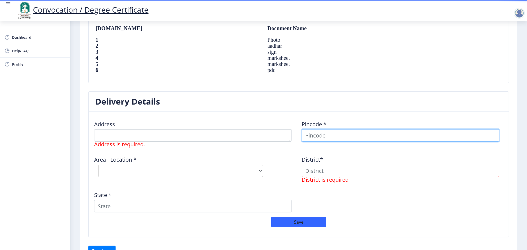
click at [262, 137] on input at bounding box center [399, 135] width 197 height 12
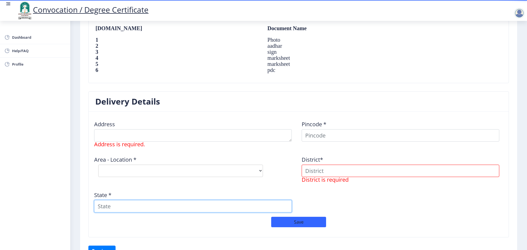
click at [136, 203] on input "State *" at bounding box center [192, 206] width 197 height 12
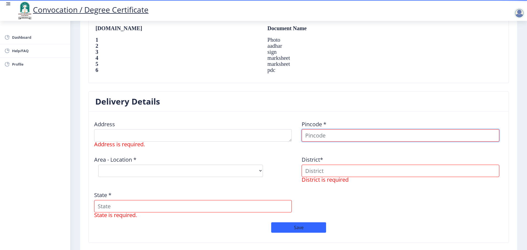
click at [262, 135] on input at bounding box center [399, 135] width 197 height 12
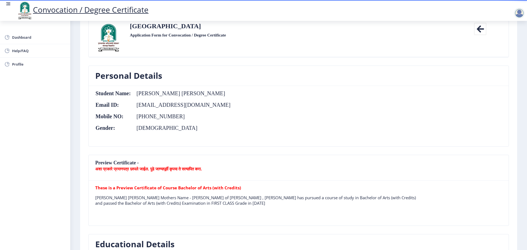
scroll to position [0, 0]
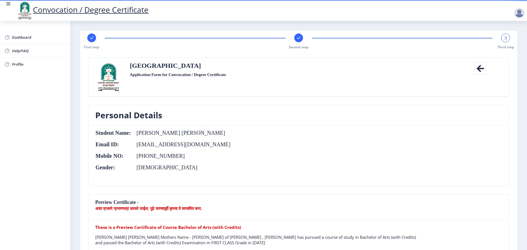
click at [262, 71] on icon at bounding box center [480, 68] width 12 height 12
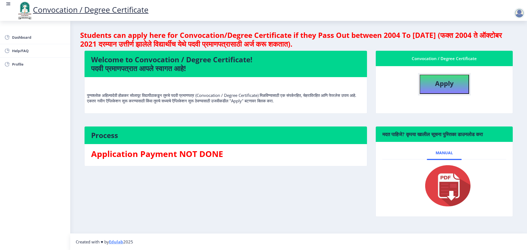
click at [262, 80] on button "Apply" at bounding box center [443, 84] width 49 height 19
select select
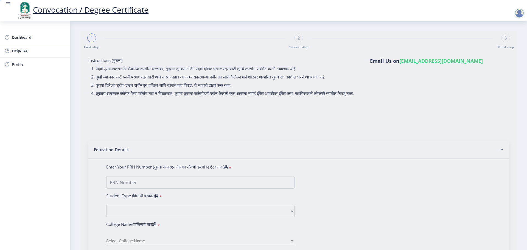
type input "[PERSON_NAME] [PERSON_NAME]"
type input "[DEMOGRAPHIC_DATA]"
type input "2008032500147544"
select select "Regular"
select select "2011"
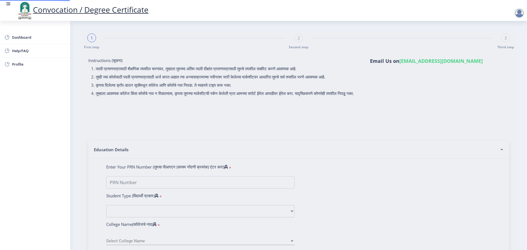
select select "March"
select select "FIRST CLASS"
type input "41821"
type input "DUBAL BHAGYASHRI SADASHIV"
type input "PARVATI"
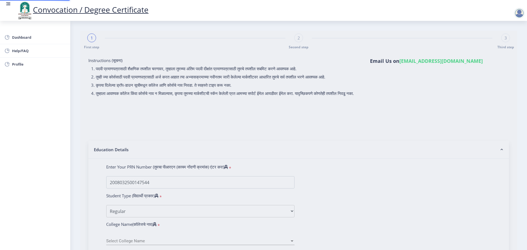
select select "Marathi"
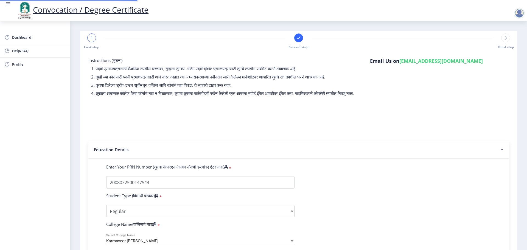
select select
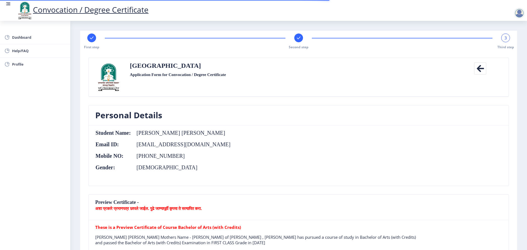
click at [262, 39] on rect at bounding box center [298, 37] width 5 height 5
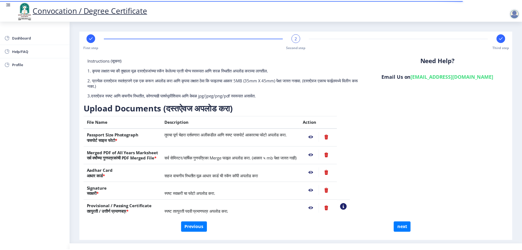
scroll to position [11, 0]
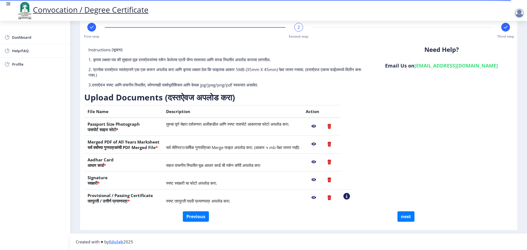
click at [262, 126] on nb-action at bounding box center [313, 126] width 16 height 10
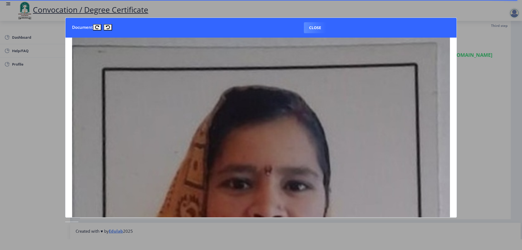
scroll to position [0, 0]
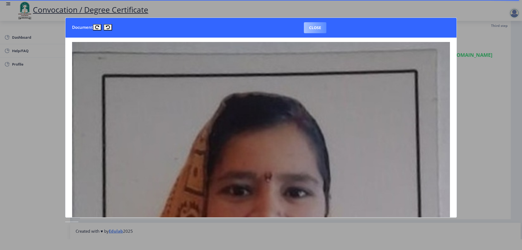
click at [262, 29] on button "Close" at bounding box center [315, 27] width 22 height 11
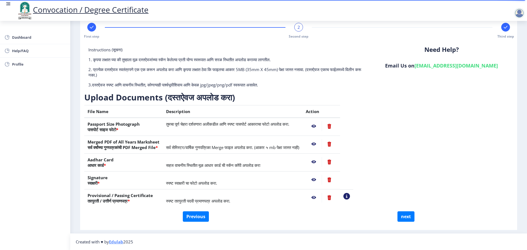
click at [262, 123] on nb-action at bounding box center [328, 126] width 15 height 10
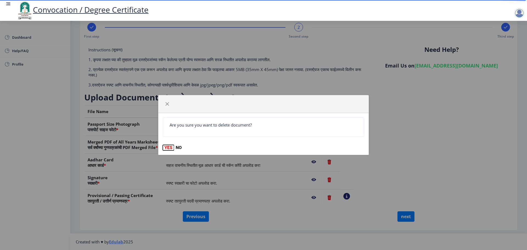
click at [170, 146] on button "YES" at bounding box center [168, 147] width 11 height 5
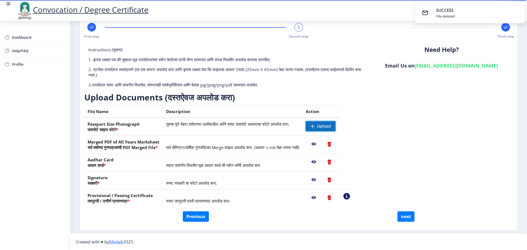
click at [262, 125] on span "Upload" at bounding box center [324, 125] width 14 height 5
click at [262, 126] on nb-action at bounding box center [313, 126] width 16 height 10
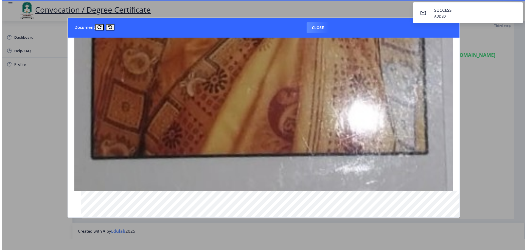
scroll to position [384, 0]
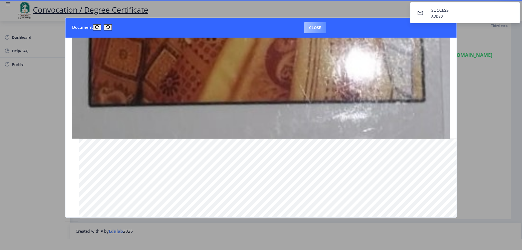
click at [262, 27] on button "Close" at bounding box center [315, 27] width 22 height 11
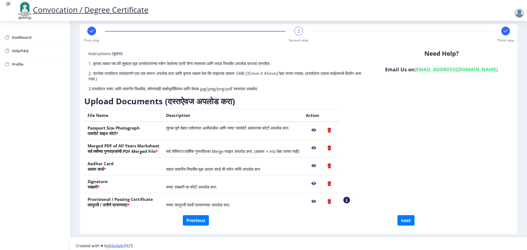
scroll to position [11, 0]
